Goal: Use online tool/utility: Use online tool/utility

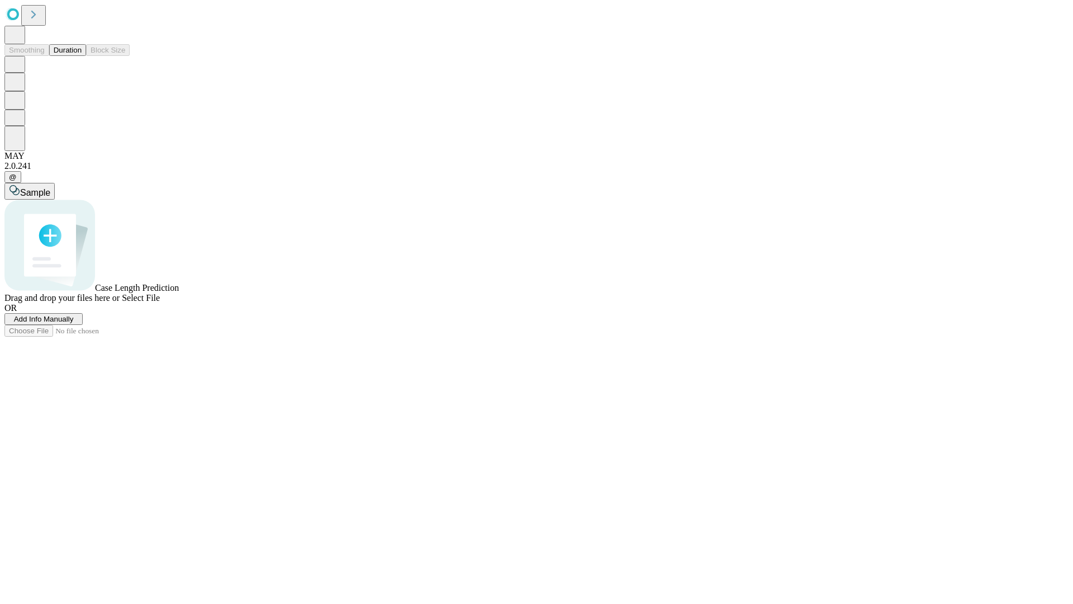
click at [82, 56] on button "Duration" at bounding box center [67, 50] width 37 height 12
click at [74, 323] on span "Add Info Manually" at bounding box center [44, 319] width 60 height 8
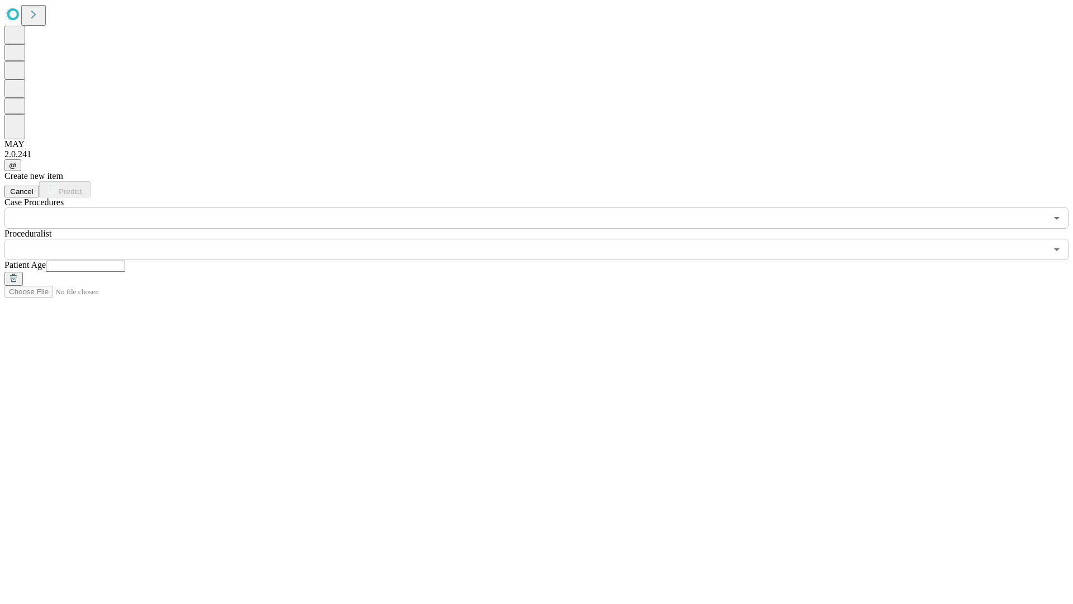
click at [125, 260] on input "text" at bounding box center [85, 265] width 79 height 11
type input "**"
click at [544, 239] on input "text" at bounding box center [525, 249] width 1042 height 21
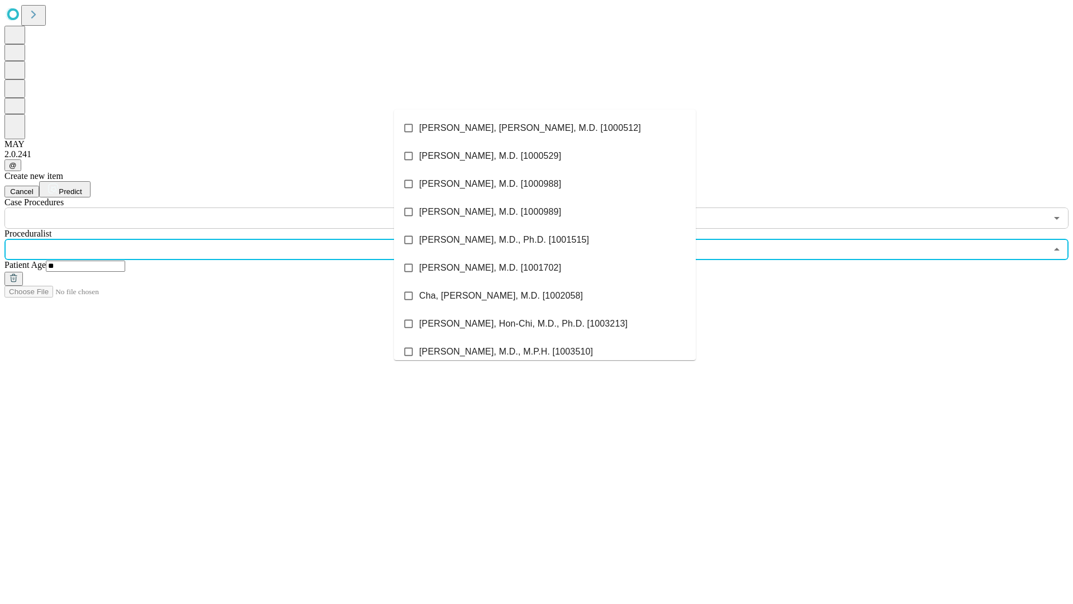
click at [545, 128] on li "[PERSON_NAME], [PERSON_NAME], M.D. [1000512]" at bounding box center [545, 128] width 302 height 28
click at [235, 207] on input "text" at bounding box center [525, 217] width 1042 height 21
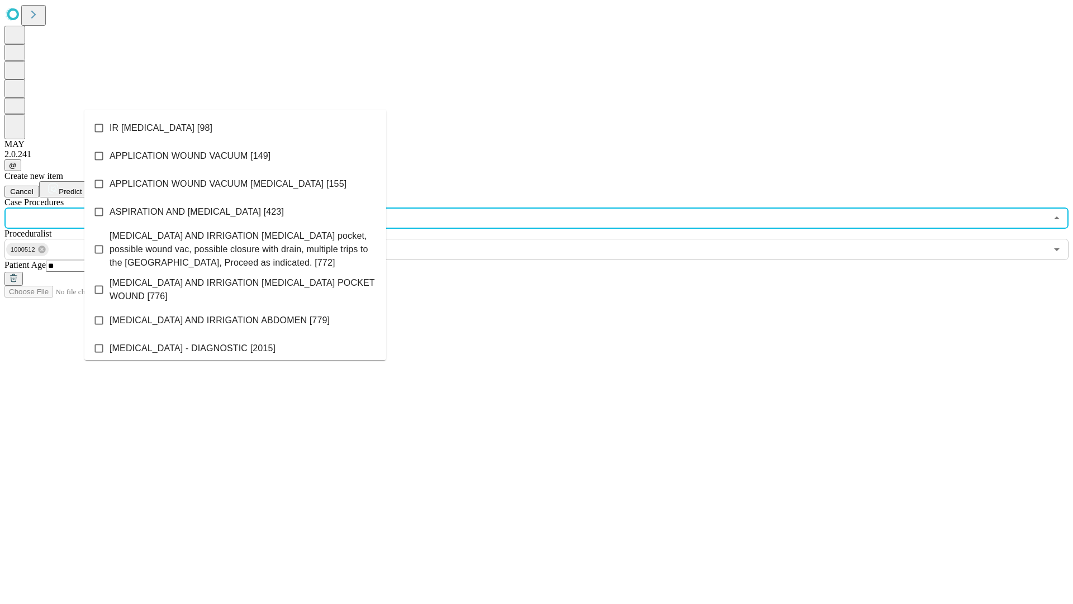
click at [235, 128] on li "IR [MEDICAL_DATA] [98]" at bounding box center [235, 128] width 302 height 28
click at [82, 187] on span "Predict" at bounding box center [70, 191] width 23 height 8
